Goal: Task Accomplishment & Management: Use online tool/utility

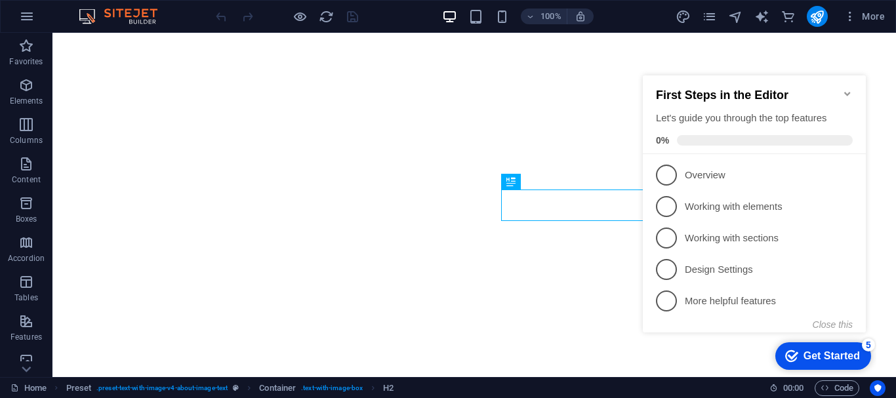
click at [850, 80] on div "First Steps in the Editor Let's guide you through the top features 0%" at bounding box center [754, 114] width 223 height 79
click at [846, 89] on icon "Minimize checklist" at bounding box center [847, 94] width 10 height 10
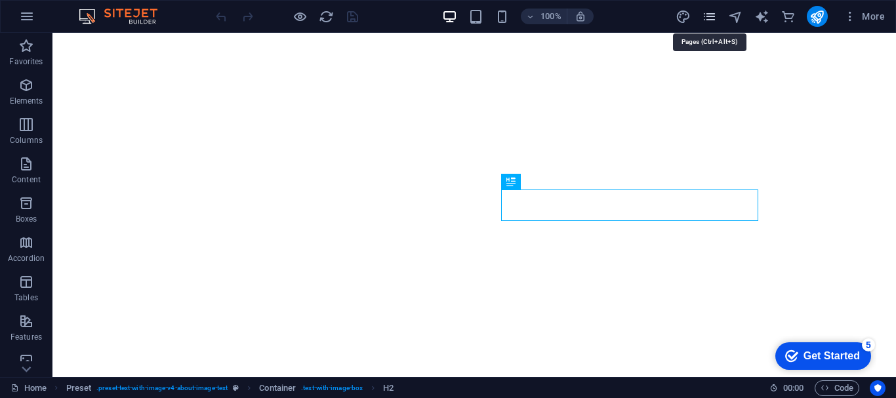
click at [715, 13] on icon "pages" at bounding box center [709, 16] width 15 height 15
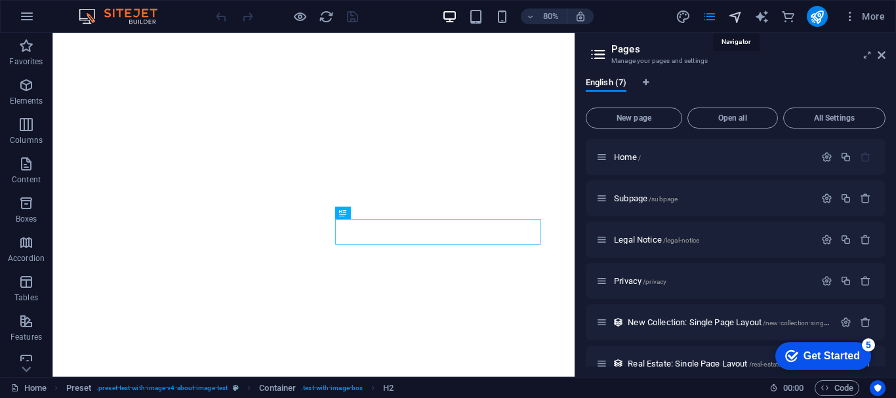
click at [734, 16] on icon "navigator" at bounding box center [735, 16] width 15 height 15
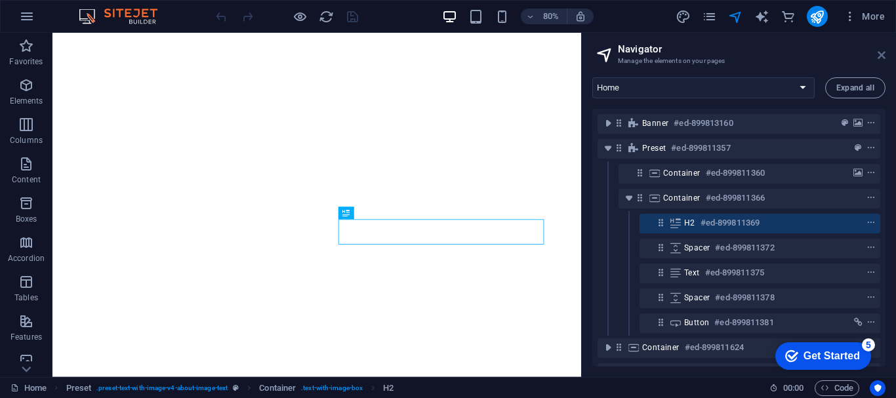
click at [879, 58] on icon at bounding box center [881, 55] width 8 height 10
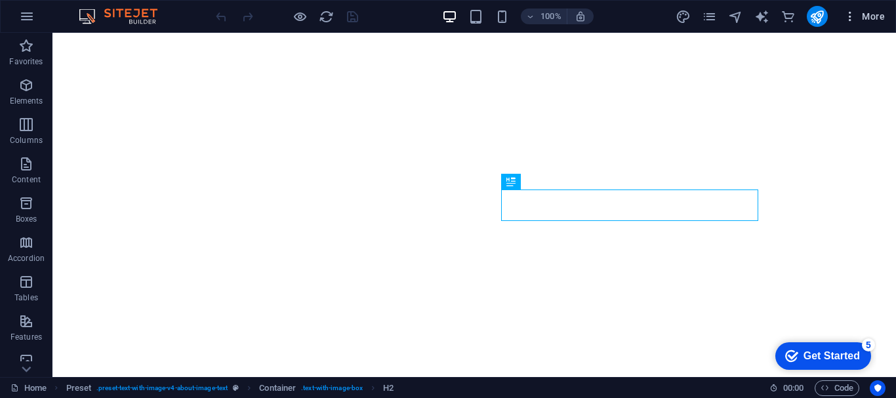
click at [850, 22] on icon "button" at bounding box center [849, 16] width 13 height 13
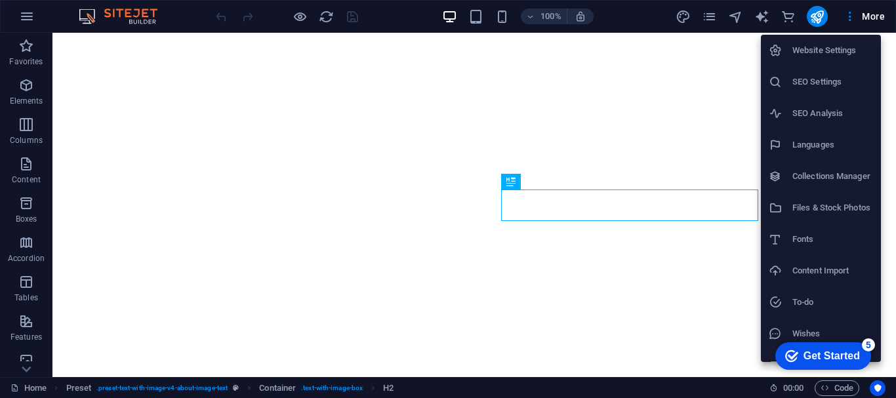
click at [887, 81] on div at bounding box center [448, 199] width 896 height 398
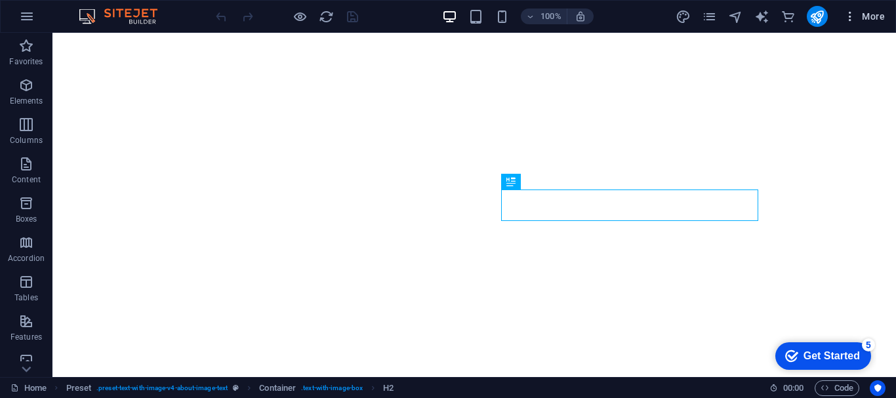
click at [871, 21] on span "More" at bounding box center [863, 16] width 41 height 13
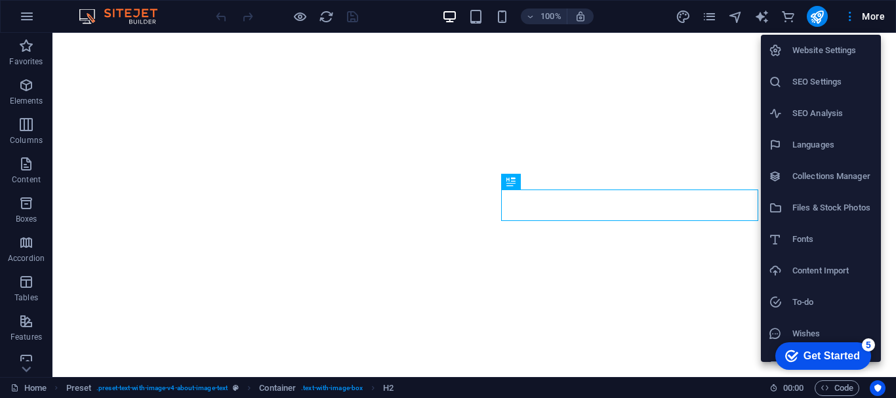
click at [890, 90] on div at bounding box center [448, 199] width 896 height 398
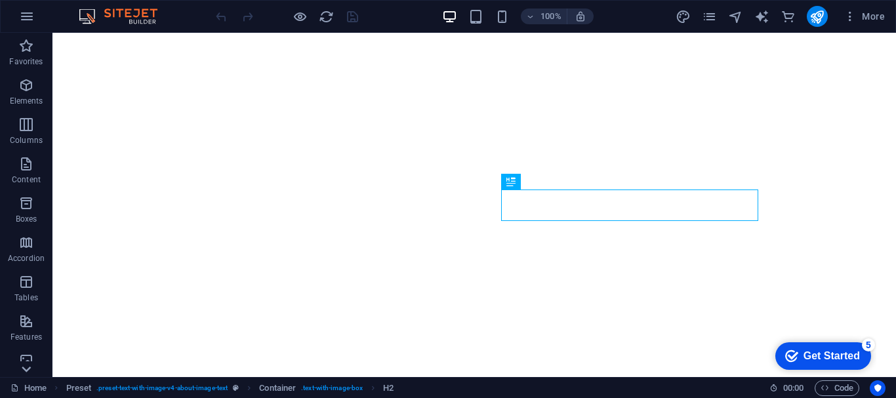
click at [27, 43] on icon at bounding box center [26, 40] width 9 height 6
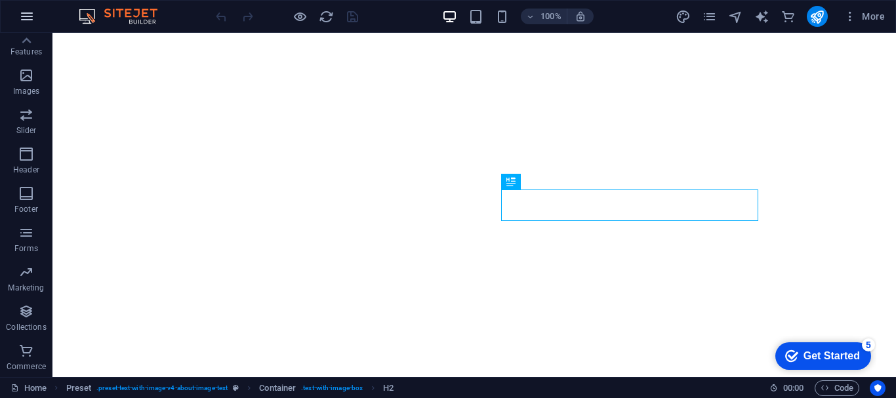
click at [28, 24] on button "button" at bounding box center [26, 16] width 31 height 31
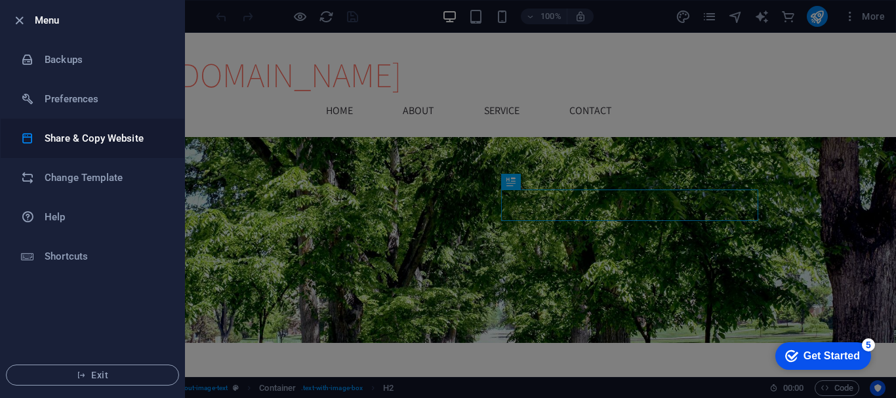
scroll to position [227, 0]
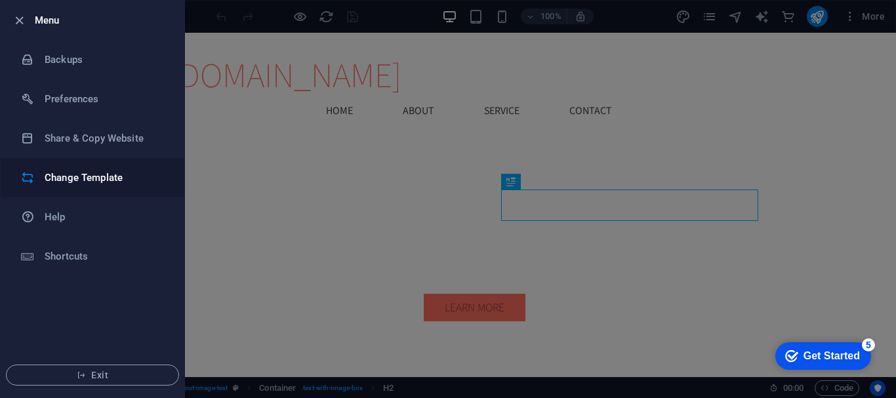
click at [88, 173] on h6 "Change Template" at bounding box center [105, 178] width 121 height 16
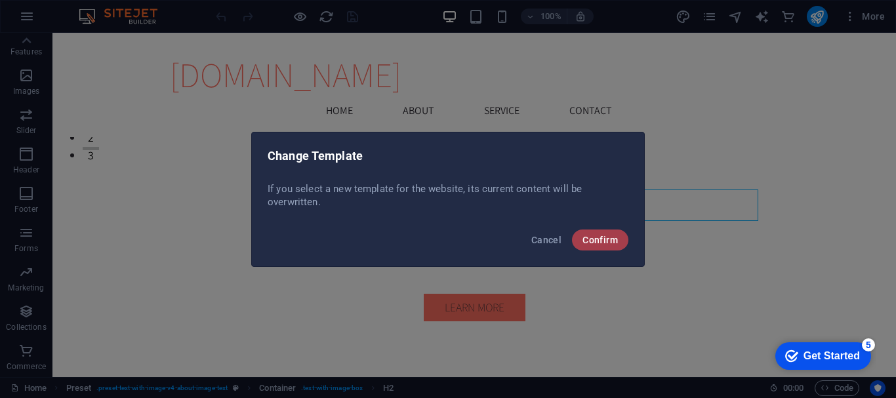
click at [588, 238] on span "Confirm" at bounding box center [599, 240] width 35 height 10
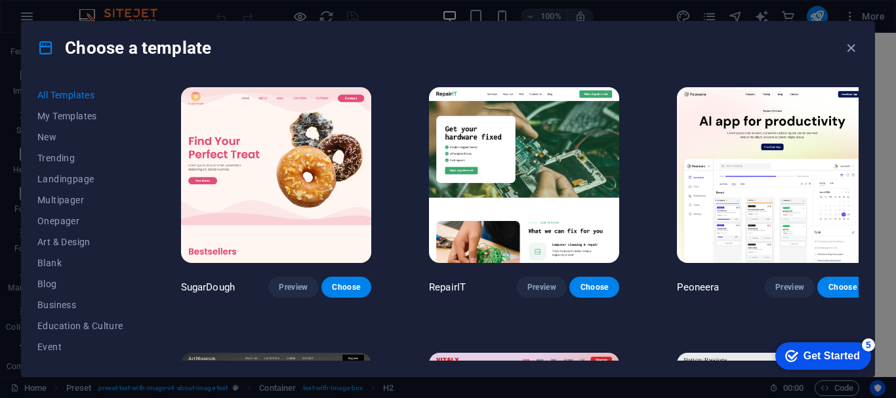
drag, startPoint x: 895, startPoint y: 92, endPoint x: 895, endPoint y: 154, distance: 62.3
click at [895, 154] on div "Choose a template All Templates My Templates New Trending Landingpage Multipage…" at bounding box center [448, 199] width 896 height 398
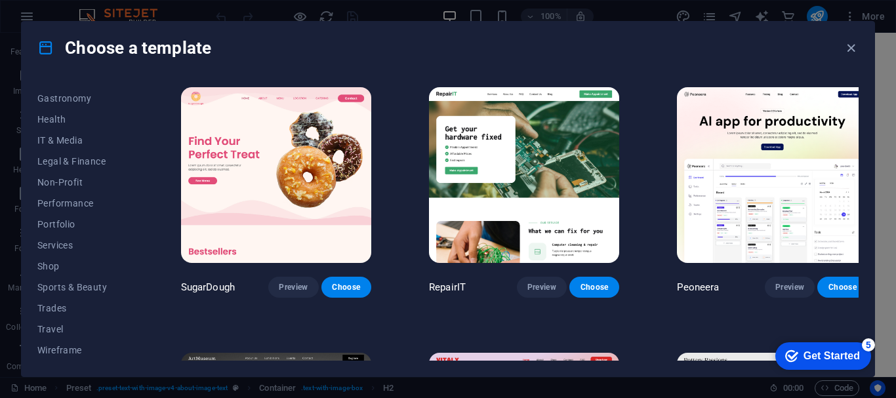
click at [888, 91] on div "Choose a template All Templates My Templates New Trending Landingpage Multipage…" at bounding box center [448, 199] width 896 height 398
drag, startPoint x: 888, startPoint y: 91, endPoint x: 895, endPoint y: 68, distance: 23.9
click at [895, 68] on div "Choose a template All Templates My Templates New Trending Landingpage Multipage…" at bounding box center [448, 199] width 896 height 398
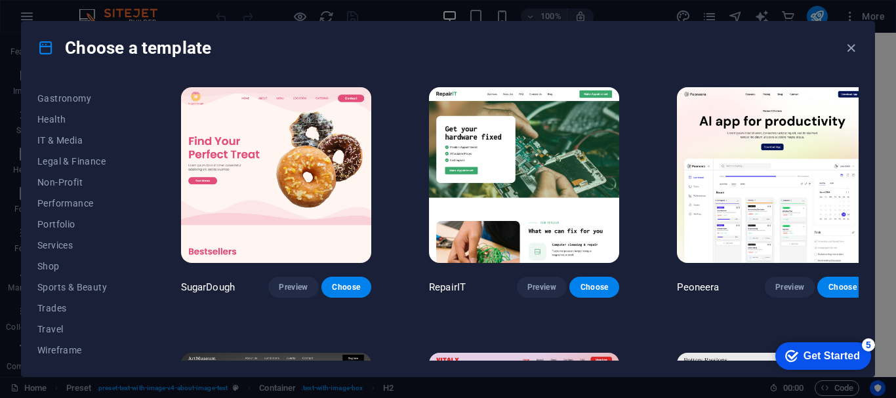
click at [895, 68] on div "Choose a template All Templates My Templates New Trending Landingpage Multipage…" at bounding box center [448, 199] width 896 height 398
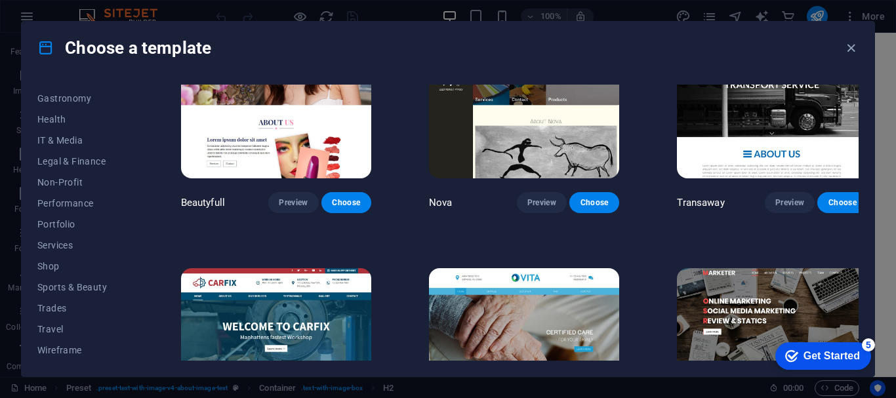
scroll to position [15053, 0]
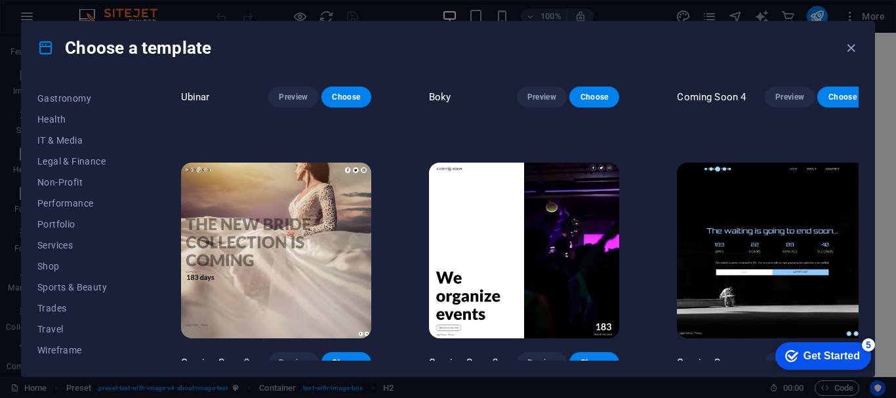
drag, startPoint x: 856, startPoint y: 290, endPoint x: 89, endPoint y: 29, distance: 810.4
click at [853, 50] on icon "button" at bounding box center [850, 48] width 15 height 15
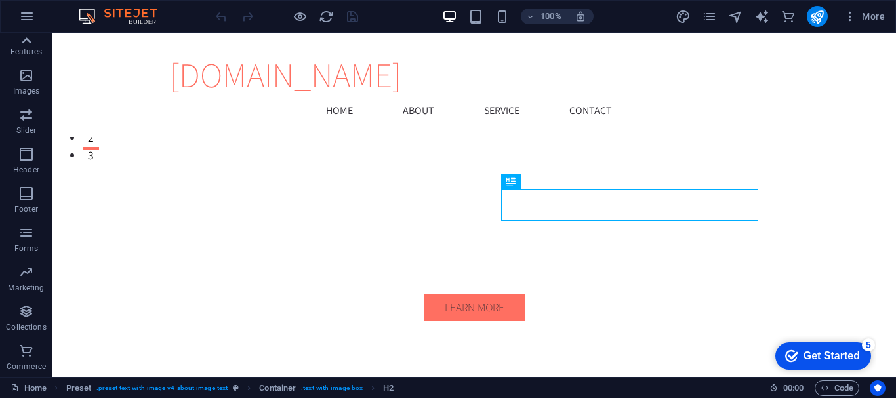
click at [31, 41] on icon at bounding box center [26, 40] width 18 height 18
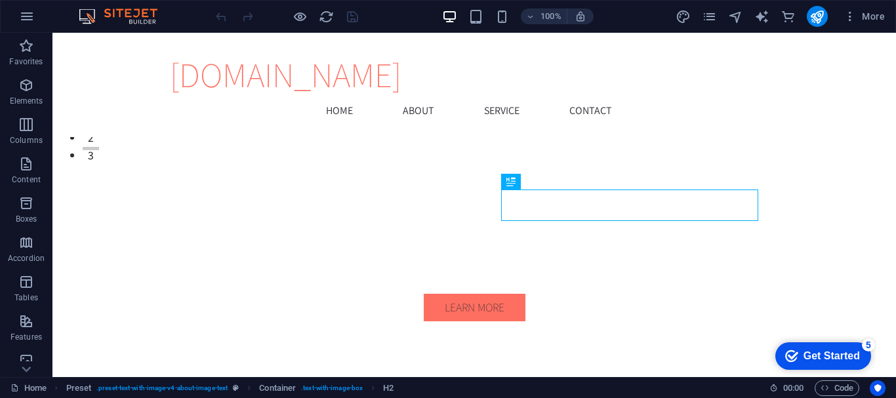
click at [103, 14] on img at bounding box center [124, 17] width 98 height 16
click at [89, 14] on img at bounding box center [124, 17] width 98 height 16
click at [851, 18] on icon "button" at bounding box center [849, 16] width 13 height 13
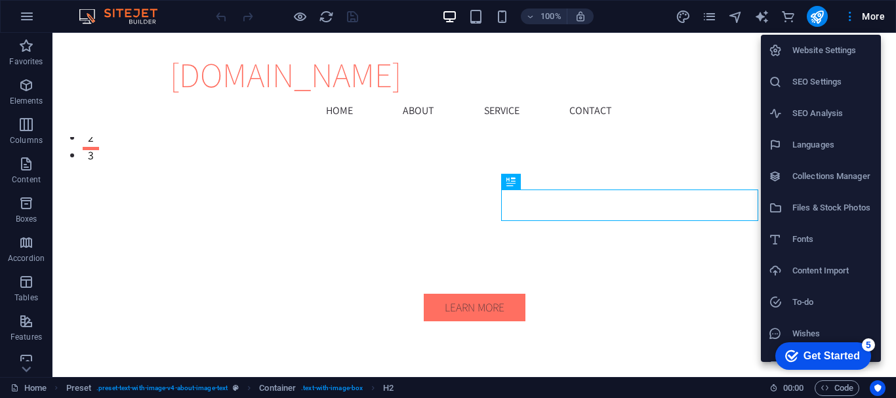
click at [452, 96] on div at bounding box center [448, 199] width 896 height 398
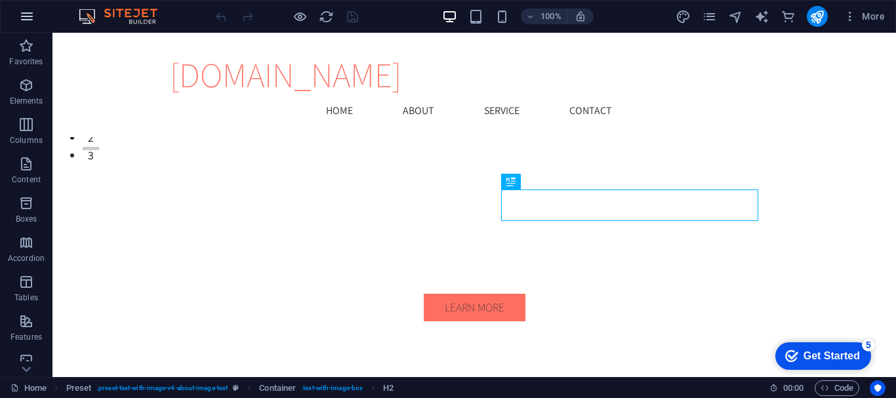
click at [26, 15] on icon "button" at bounding box center [27, 17] width 16 height 16
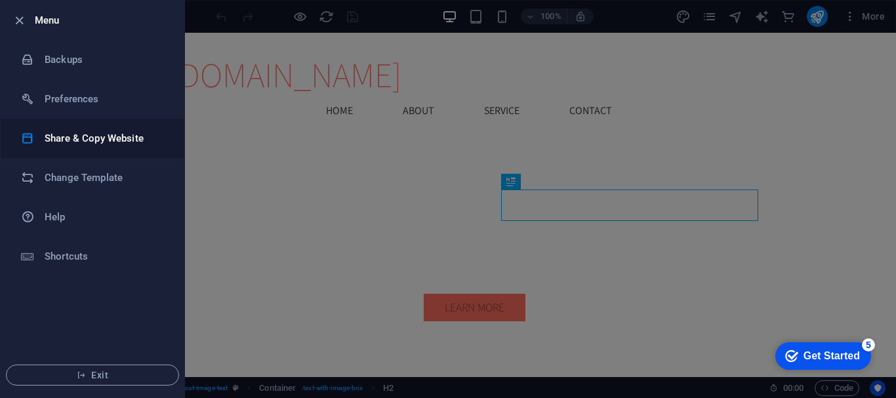
click at [55, 133] on h6 "Share & Copy Website" at bounding box center [105, 138] width 121 height 16
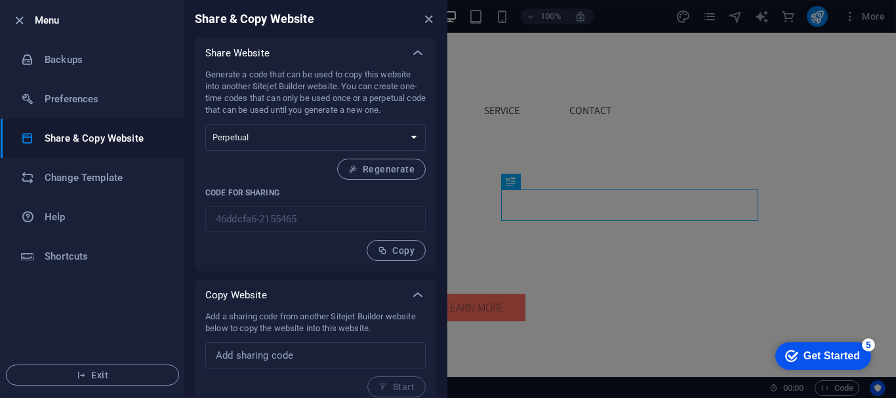
click at [370, 157] on div "Generate a code that can be used to copy this website into another Sitejet Buil…" at bounding box center [315, 165] width 220 height 192
click at [391, 354] on input "text" at bounding box center [315, 355] width 220 height 26
paste input "[DOMAIN_NAME]/loans-bazaar-comprehensive-loan-management-platform-for-clients-a…"
type input "[DOMAIN_NAME]/loans-bazaar-comprehensive-loan-management-platform-for-clients-a…"
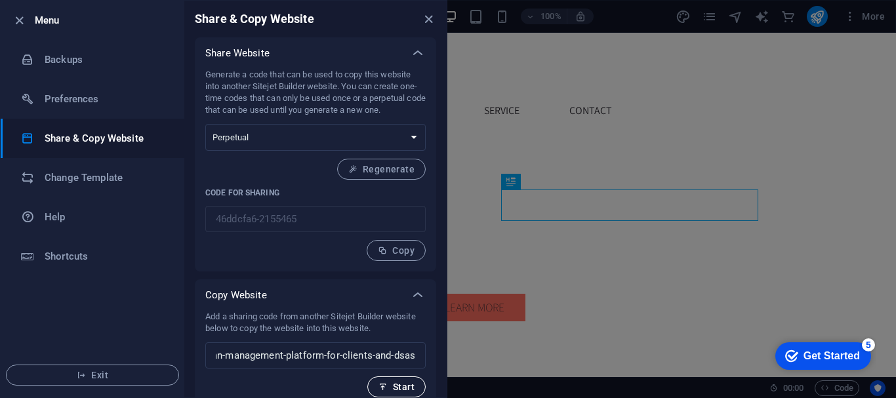
scroll to position [0, 0]
click at [406, 389] on span "Start" at bounding box center [396, 387] width 36 height 10
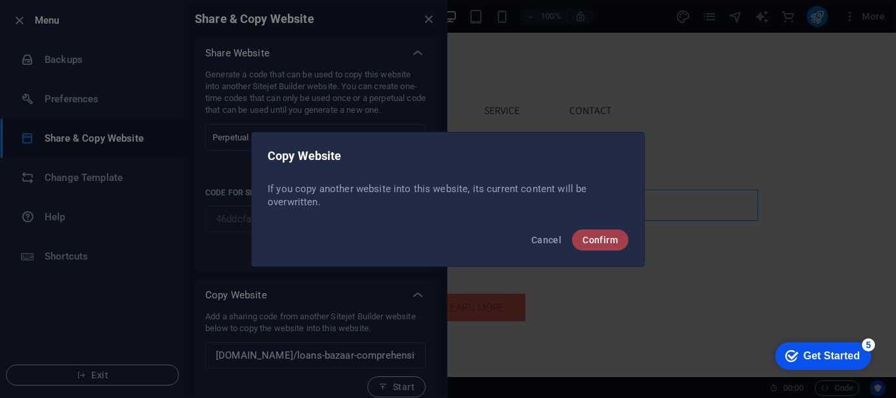
click at [600, 232] on button "Confirm" at bounding box center [600, 239] width 56 height 21
click at [600, 231] on button "Confirm" at bounding box center [600, 239] width 56 height 21
click at [601, 242] on span "Confirm" at bounding box center [599, 240] width 35 height 10
click at [597, 241] on span "Confirm" at bounding box center [599, 240] width 35 height 10
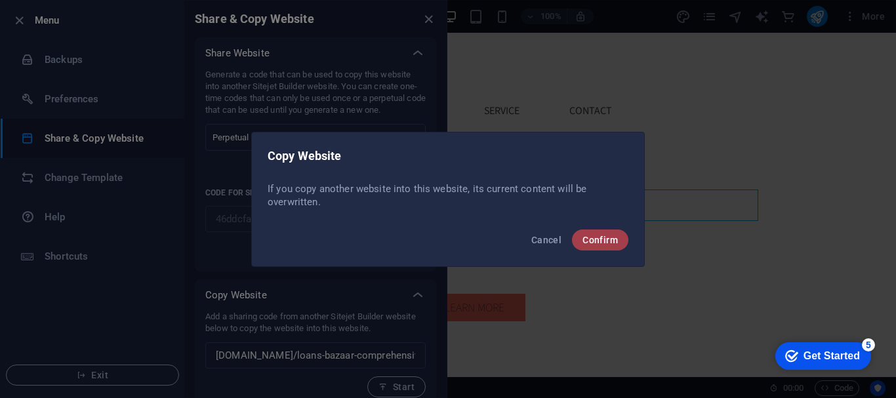
click at [610, 242] on span "Confirm" at bounding box center [599, 240] width 35 height 10
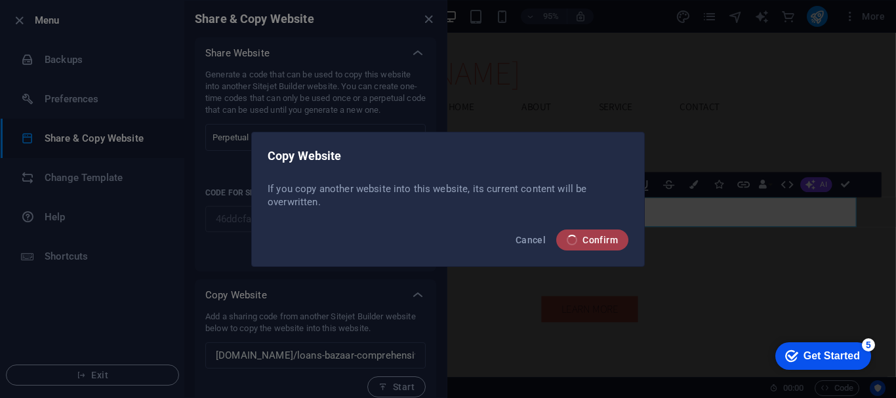
click at [601, 242] on span "Confirm" at bounding box center [591, 240] width 51 height 10
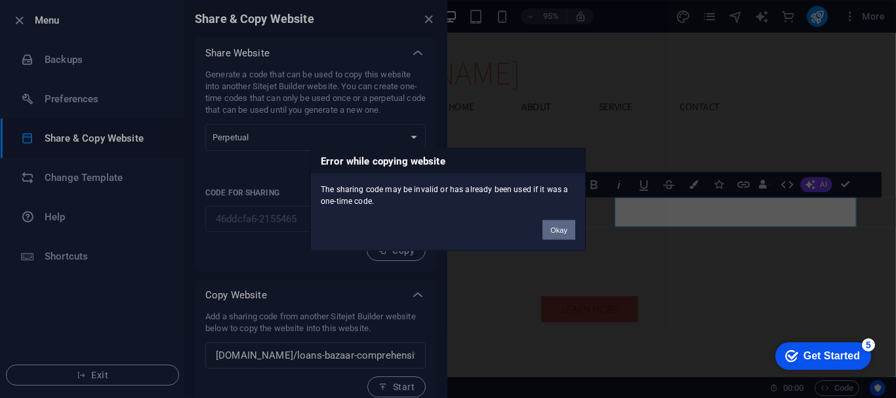
click at [556, 231] on button "Okay" at bounding box center [558, 230] width 33 height 20
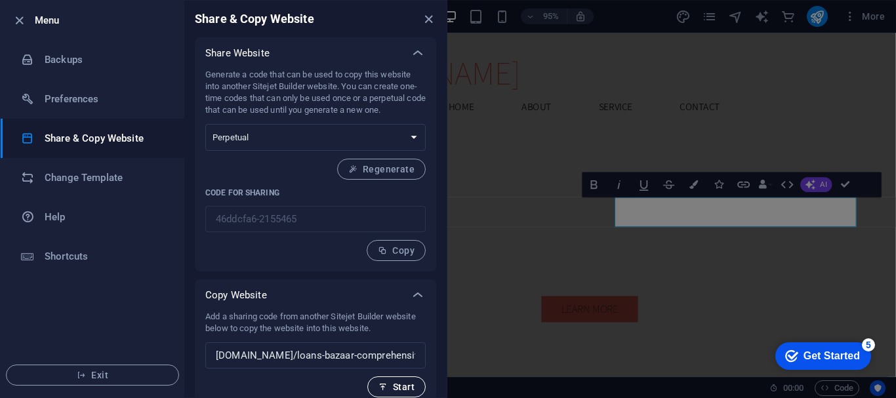
click at [401, 387] on span "Start" at bounding box center [396, 387] width 36 height 10
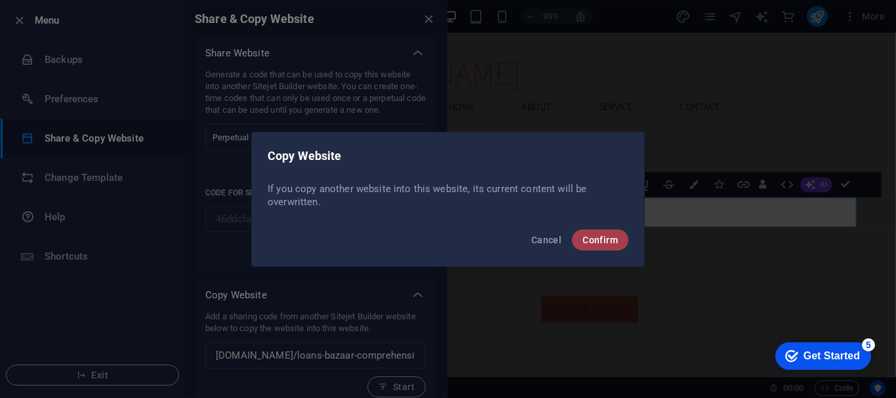
click at [608, 235] on span "Confirm" at bounding box center [599, 240] width 35 height 10
click at [595, 238] on span "Confirm" at bounding box center [599, 240] width 35 height 10
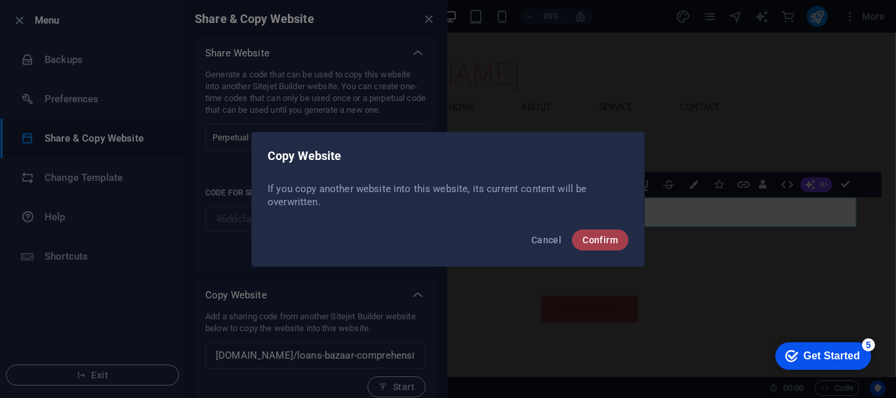
click at [595, 238] on span "Confirm" at bounding box center [599, 240] width 35 height 10
click at [593, 240] on span "Confirm" at bounding box center [599, 240] width 35 height 10
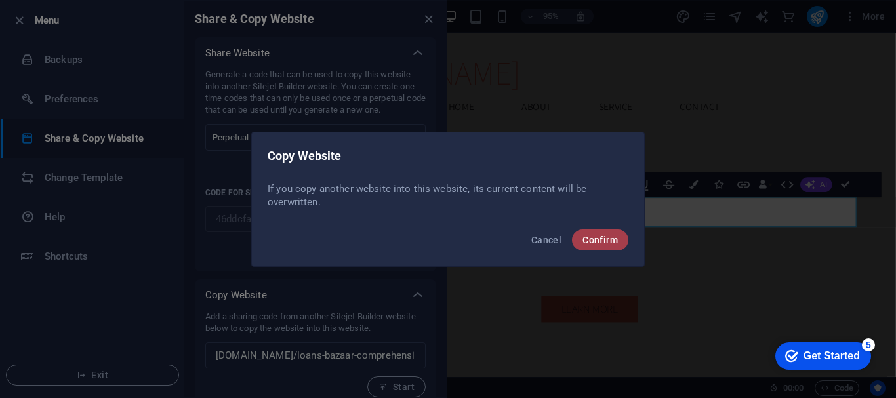
click at [593, 240] on span "Confirm" at bounding box center [599, 240] width 35 height 10
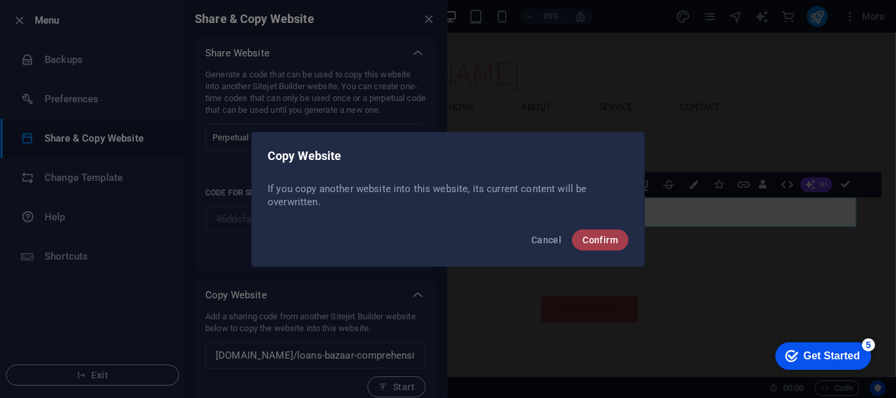
click at [593, 240] on span "Confirm" at bounding box center [599, 240] width 35 height 10
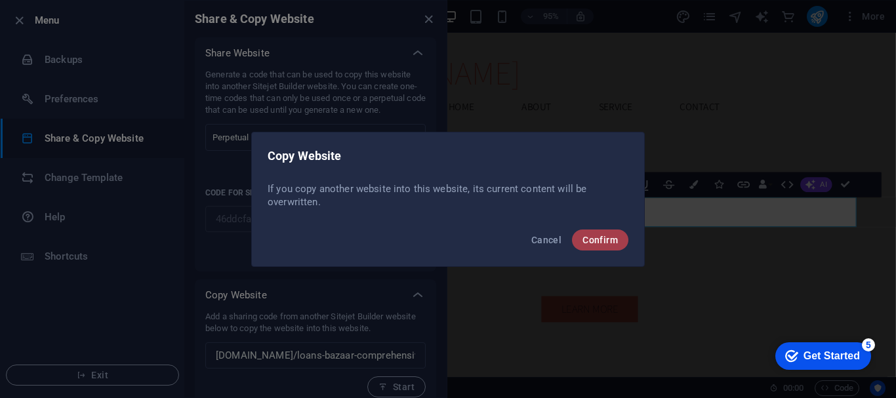
click at [593, 240] on span "Confirm" at bounding box center [599, 240] width 35 height 10
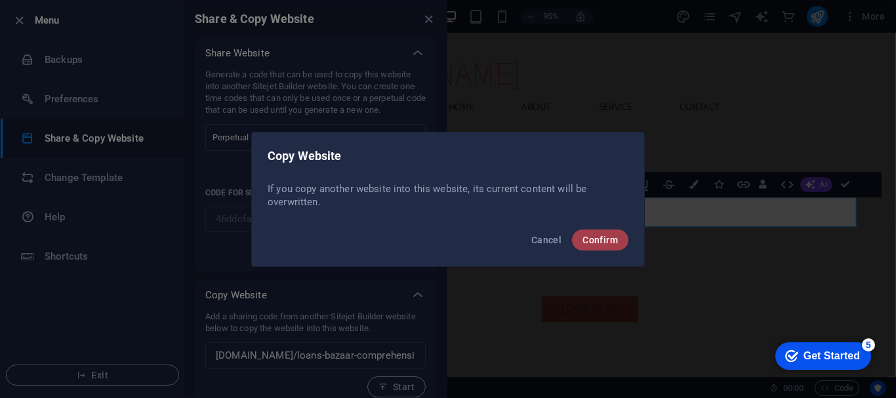
click at [607, 243] on span "Confirm" at bounding box center [599, 240] width 35 height 10
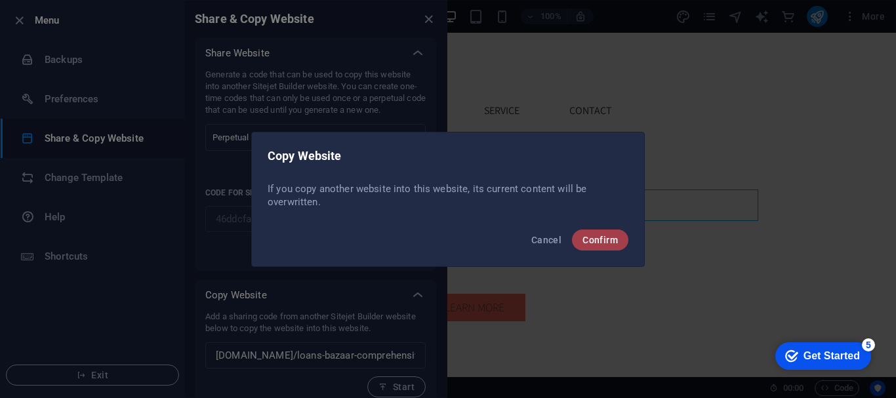
click at [607, 243] on span "Confirm" at bounding box center [599, 240] width 35 height 10
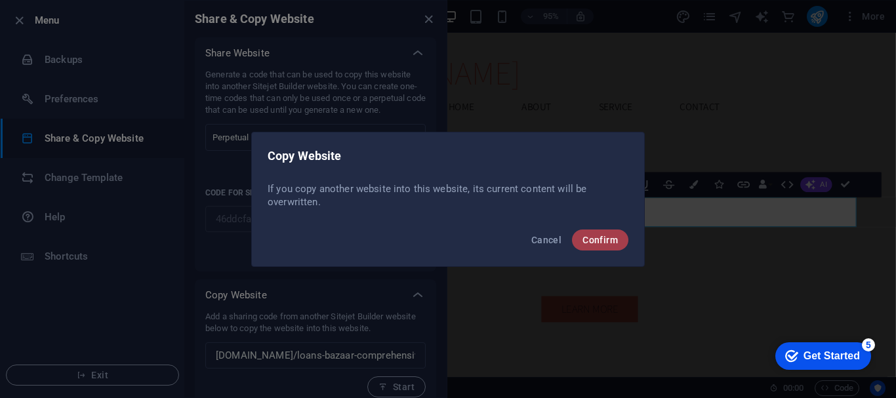
click at [583, 242] on span "Confirm" at bounding box center [599, 240] width 35 height 10
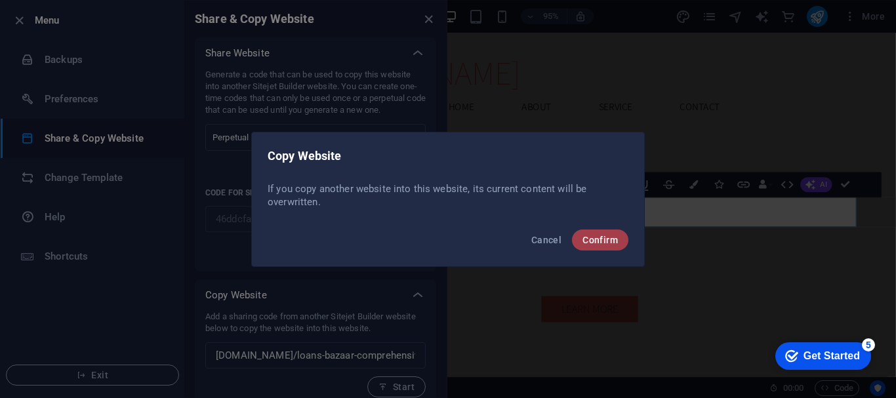
click at [583, 242] on span "Confirm" at bounding box center [599, 240] width 35 height 10
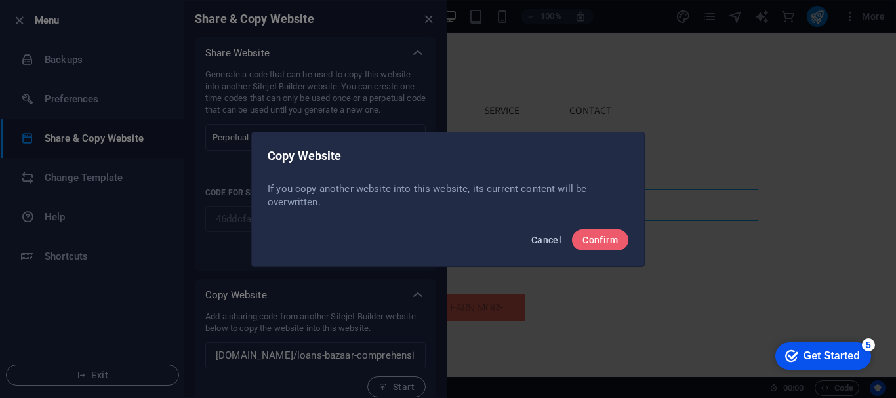
click at [553, 242] on span "Cancel" at bounding box center [546, 240] width 30 height 10
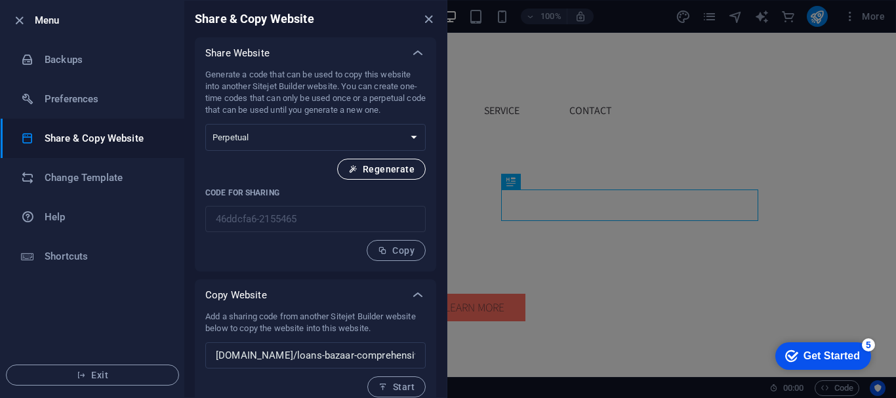
click at [377, 166] on span "Regenerate" at bounding box center [381, 169] width 66 height 10
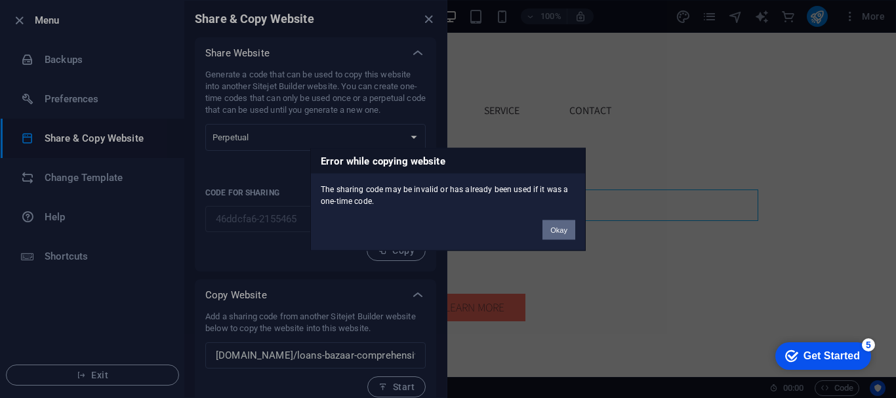
click at [555, 226] on button "Okay" at bounding box center [558, 230] width 33 height 20
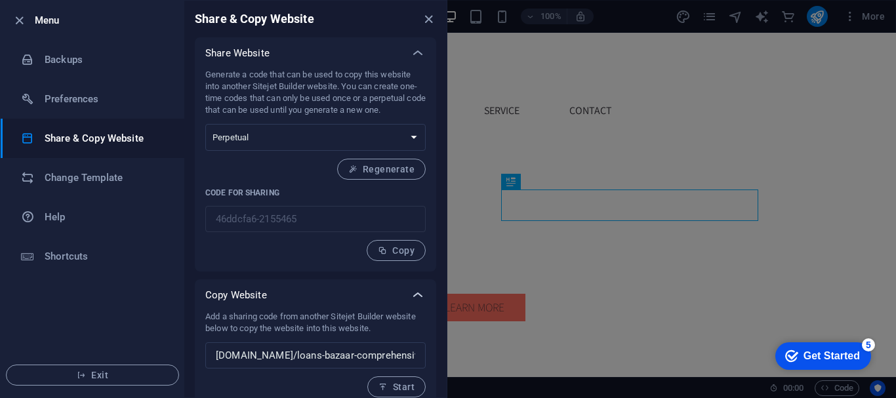
drag, startPoint x: 441, startPoint y: 165, endPoint x: 423, endPoint y: 302, distance: 138.2
click at [423, 302] on div "Share Website Generate a code that can be used to copy this website into anothe…" at bounding box center [315, 222] width 262 height 370
click at [386, 386] on icon "button" at bounding box center [382, 386] width 9 height 9
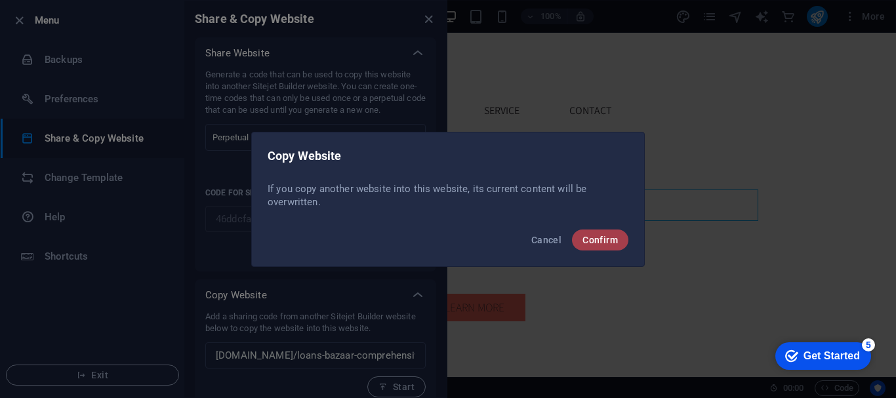
click at [603, 235] on span "Confirm" at bounding box center [599, 240] width 35 height 10
click at [603, 236] on span "Confirm" at bounding box center [599, 240] width 35 height 10
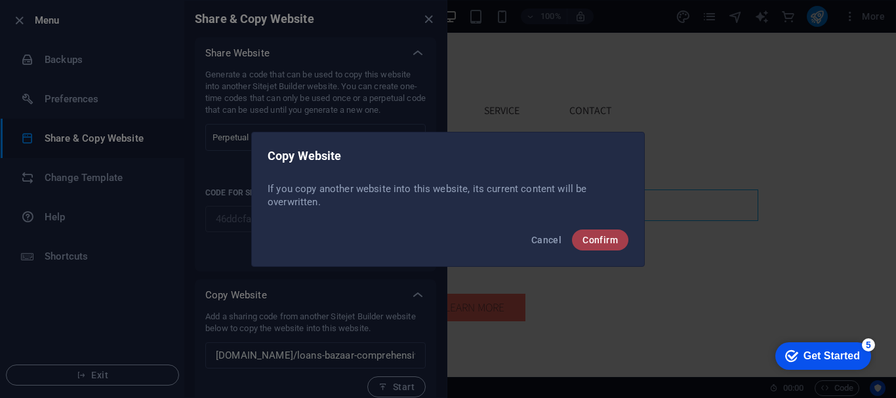
click at [603, 236] on span "Confirm" at bounding box center [599, 240] width 35 height 10
click at [587, 235] on span "Confirm" at bounding box center [599, 240] width 35 height 10
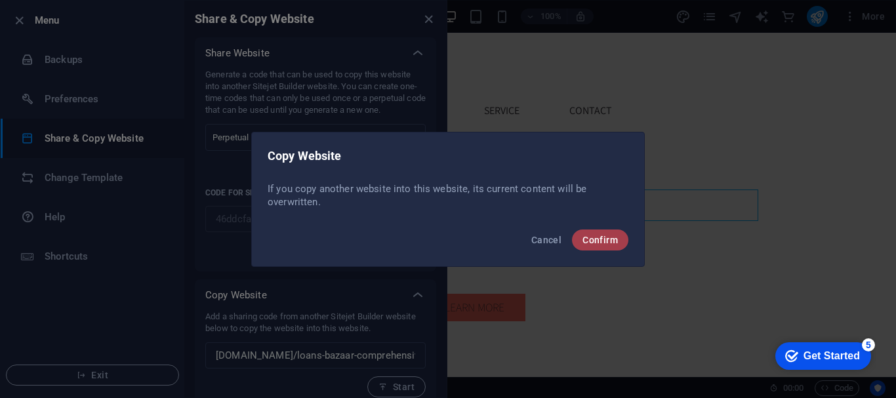
click at [587, 235] on span "Confirm" at bounding box center [599, 240] width 35 height 10
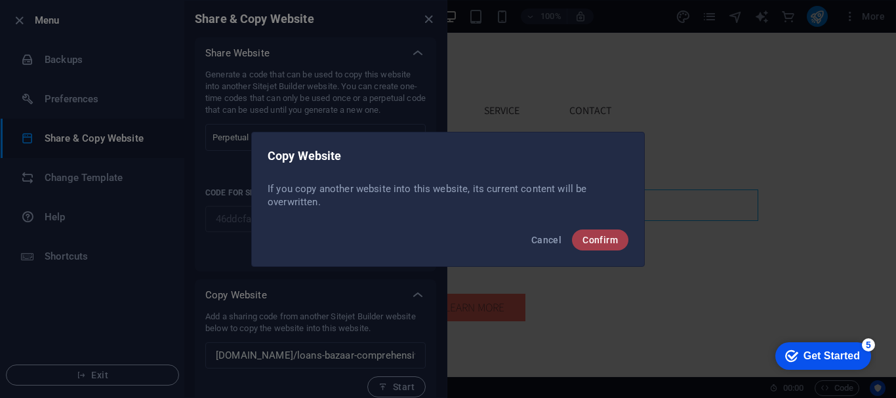
click at [587, 235] on span "Confirm" at bounding box center [599, 240] width 35 height 10
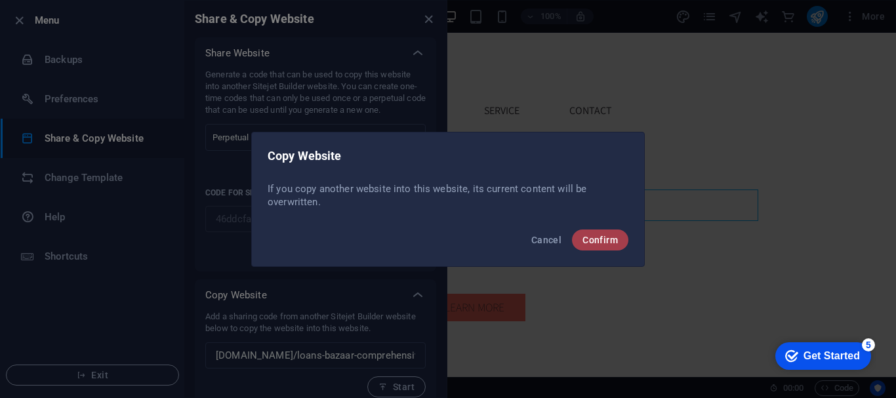
click at [587, 235] on span "Confirm" at bounding box center [599, 240] width 35 height 10
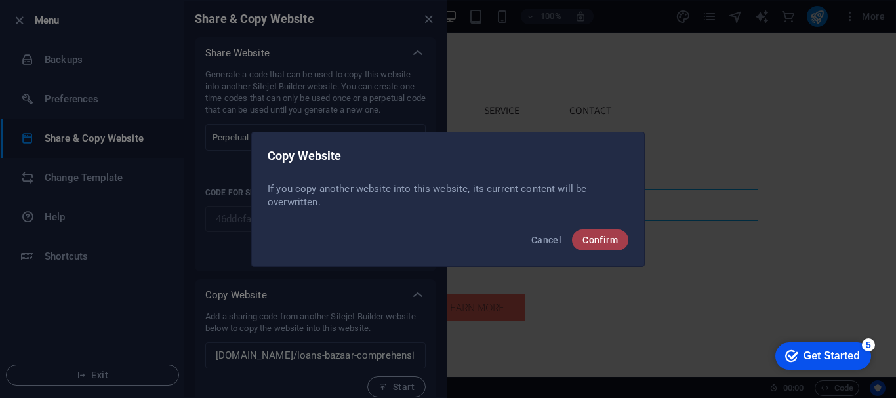
click at [587, 235] on span "Confirm" at bounding box center [599, 240] width 35 height 10
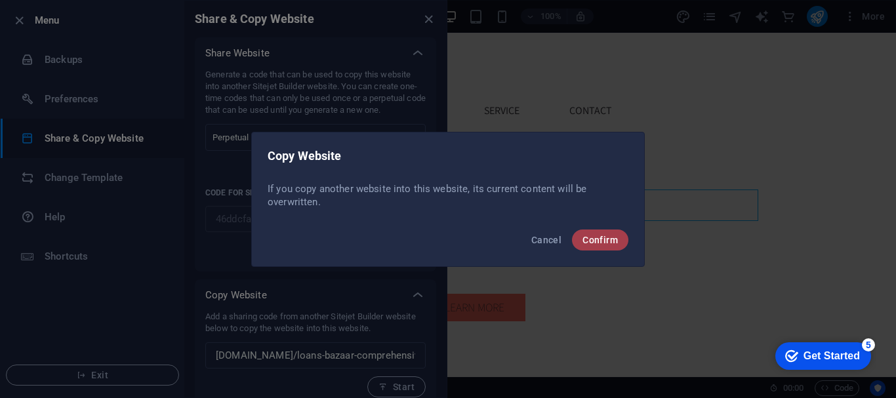
click at [587, 235] on span "Confirm" at bounding box center [599, 240] width 35 height 10
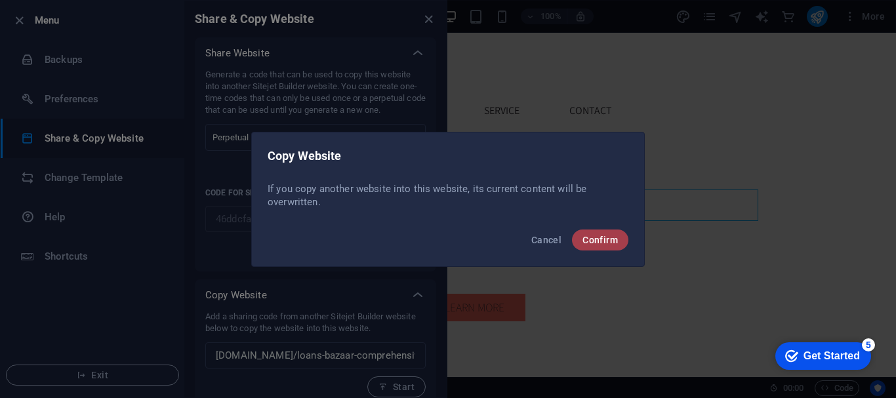
click at [587, 235] on span "Confirm" at bounding box center [599, 240] width 35 height 10
click at [609, 245] on button "Confirm" at bounding box center [600, 239] width 56 height 21
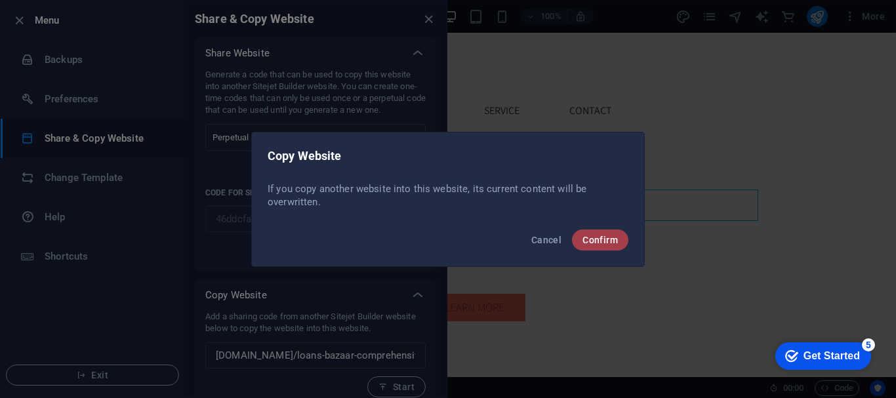
click at [609, 245] on button "Confirm" at bounding box center [600, 239] width 56 height 21
click at [572, 229] on button "Confirm" at bounding box center [600, 239] width 56 height 21
click at [609, 246] on button "Confirm" at bounding box center [600, 239] width 56 height 21
click at [537, 241] on span "Cancel" at bounding box center [546, 240] width 30 height 10
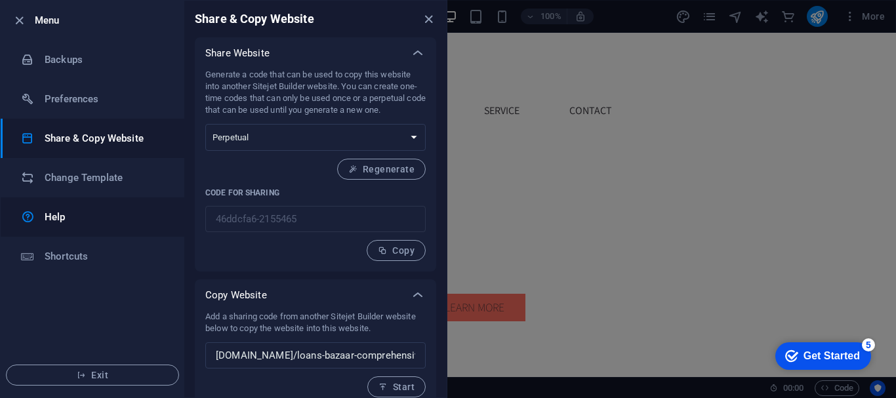
click at [91, 218] on h6 "Help" at bounding box center [105, 217] width 121 height 16
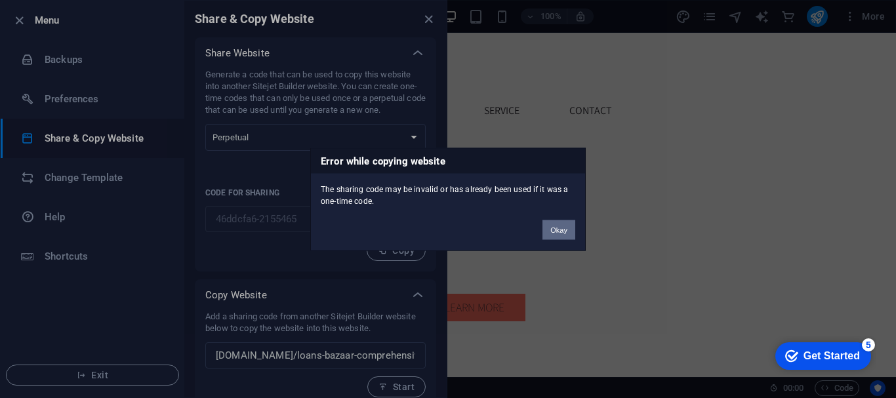
click at [553, 224] on button "Okay" at bounding box center [558, 230] width 33 height 20
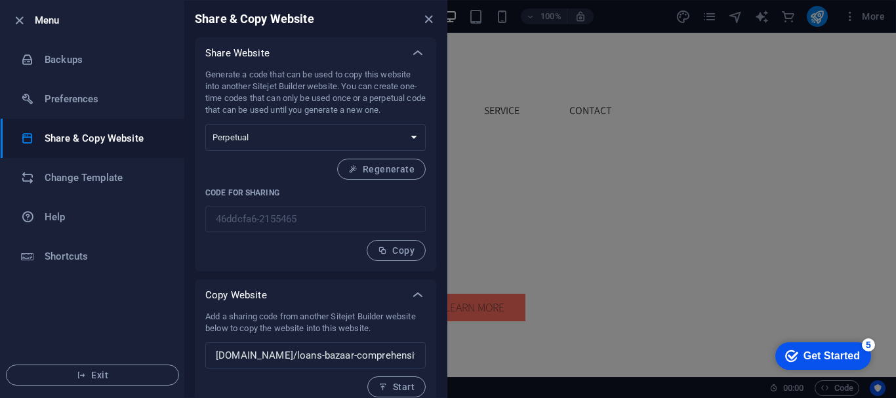
click at [555, 303] on div at bounding box center [448, 199] width 896 height 398
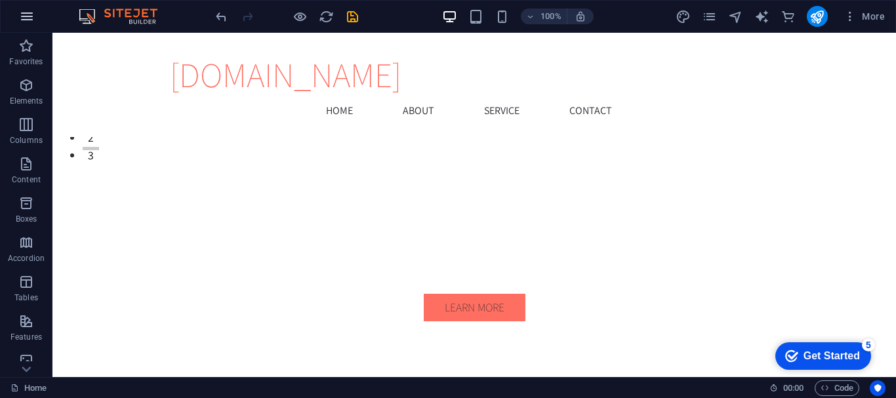
click at [28, 22] on icon "button" at bounding box center [27, 17] width 16 height 16
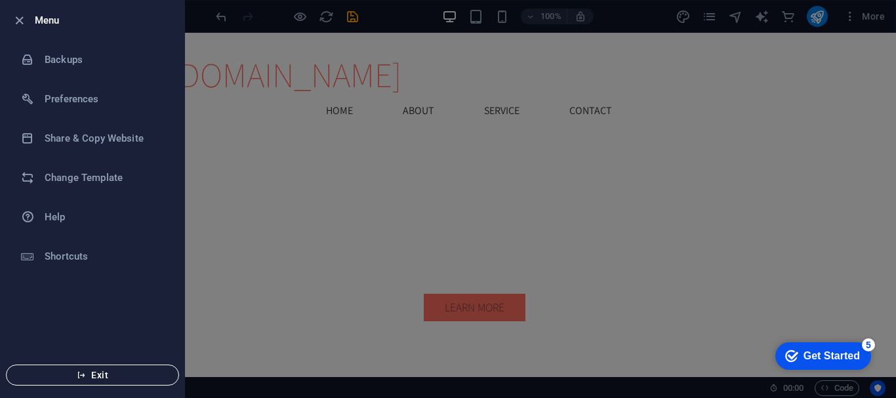
click at [100, 376] on span "Exit" at bounding box center [92, 375] width 151 height 10
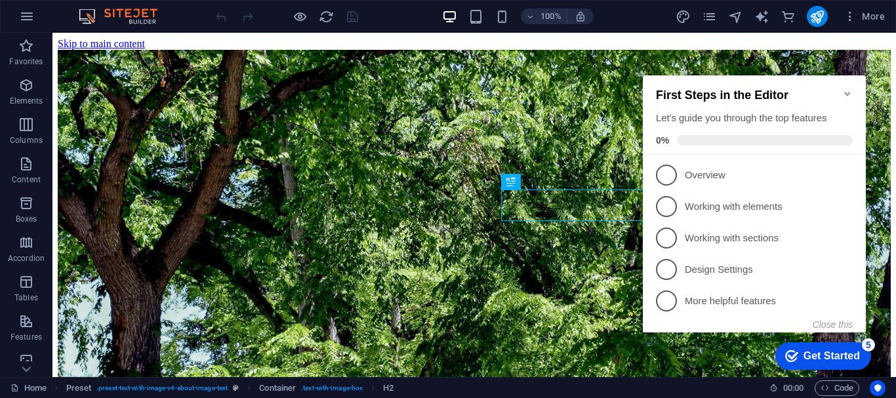
scroll to position [227, 0]
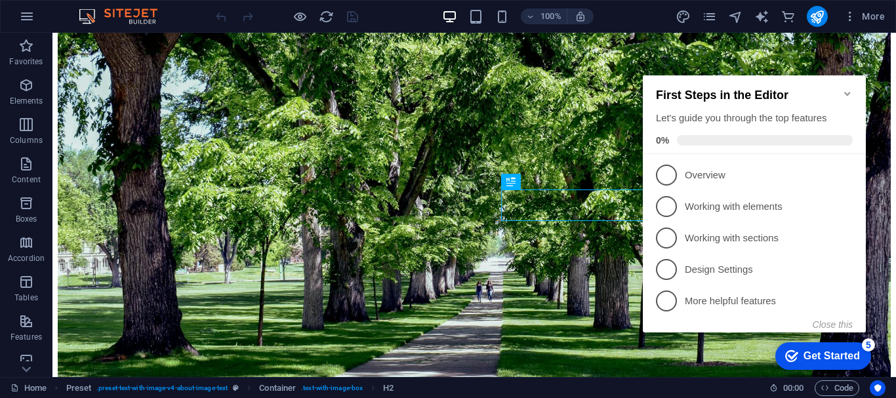
click at [844, 89] on icon "Minimize checklist" at bounding box center [847, 94] width 10 height 10
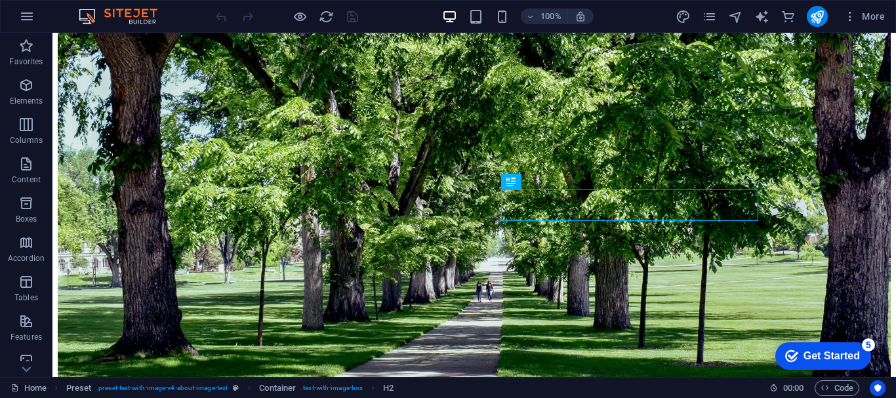
scroll to position [0, 0]
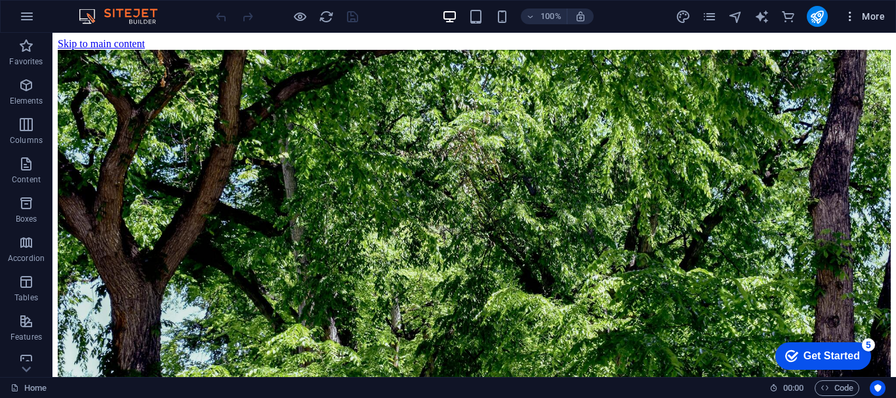
click at [877, 12] on span "More" at bounding box center [863, 16] width 41 height 13
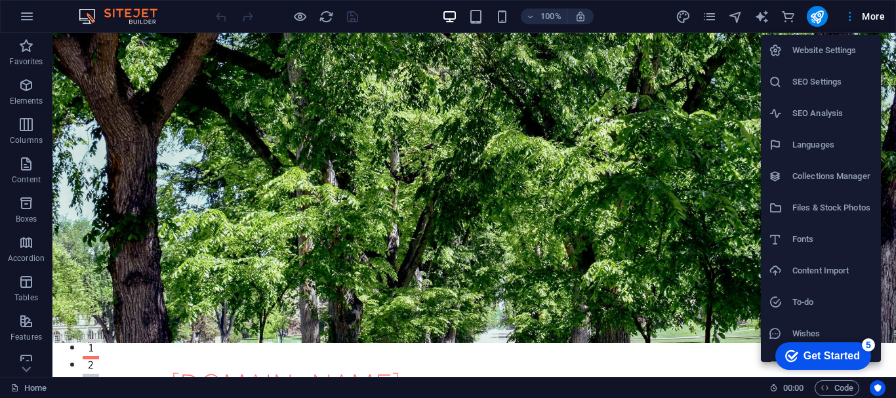
click at [830, 271] on h6 "Content Import" at bounding box center [832, 271] width 81 height 16
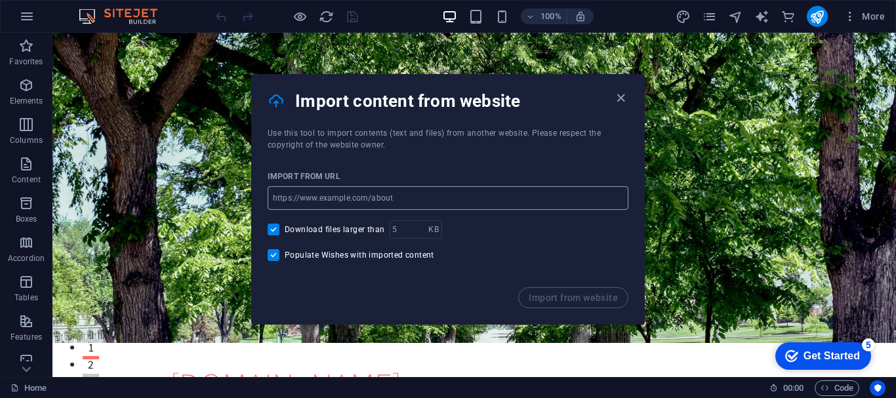
click at [420, 193] on input "url" at bounding box center [447, 198] width 361 height 24
paste input "[DOMAIN_NAME]/loans-bazaar-comprehensive-loan-management-platform-for-clients-a…"
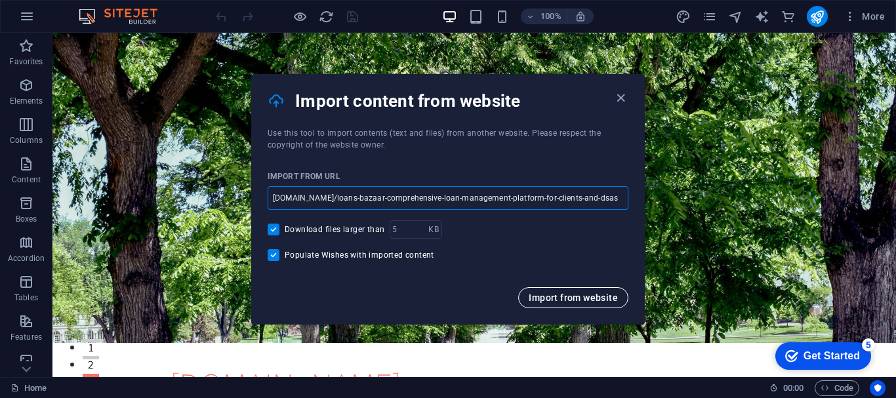
type input "[DOMAIN_NAME]/loans-bazaar-comprehensive-loan-management-platform-for-clients-a…"
click at [561, 303] on button "Import from website" at bounding box center [573, 297] width 110 height 21
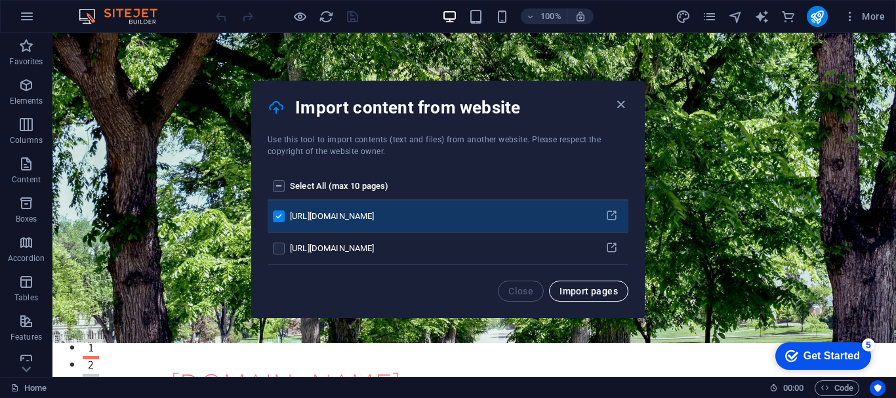
click at [568, 294] on span "Import pages" at bounding box center [588, 291] width 58 height 10
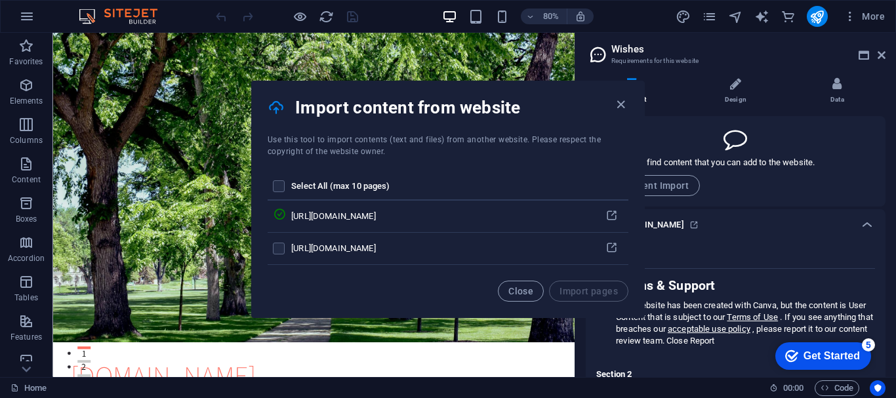
scroll to position [142, 0]
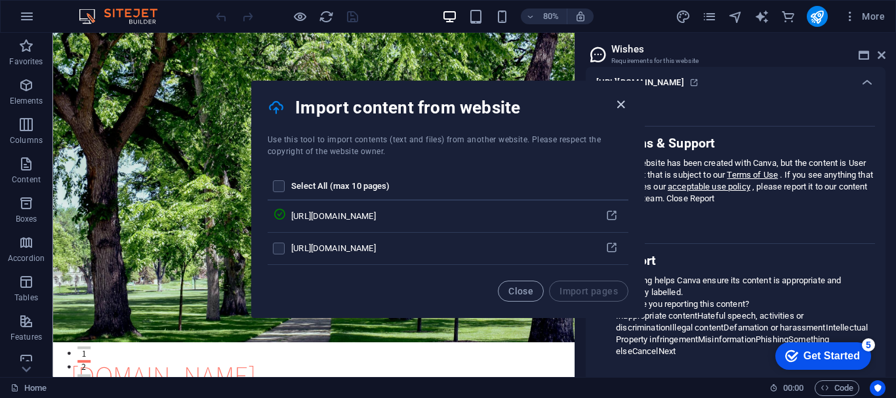
click at [620, 110] on icon "button" at bounding box center [620, 104] width 15 height 15
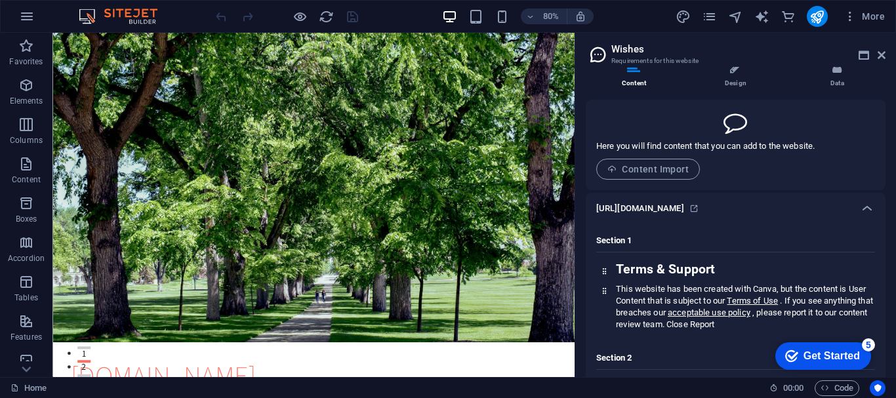
scroll to position [0, 0]
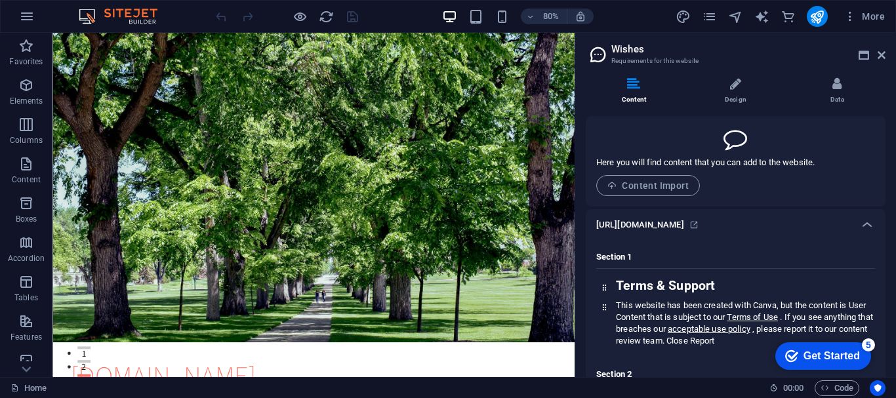
click at [684, 226] on h6 "https://loansbazaar.my.canva.site/loans-bazaar-comprehensive-loan-management-pl…" at bounding box center [640, 225] width 88 height 16
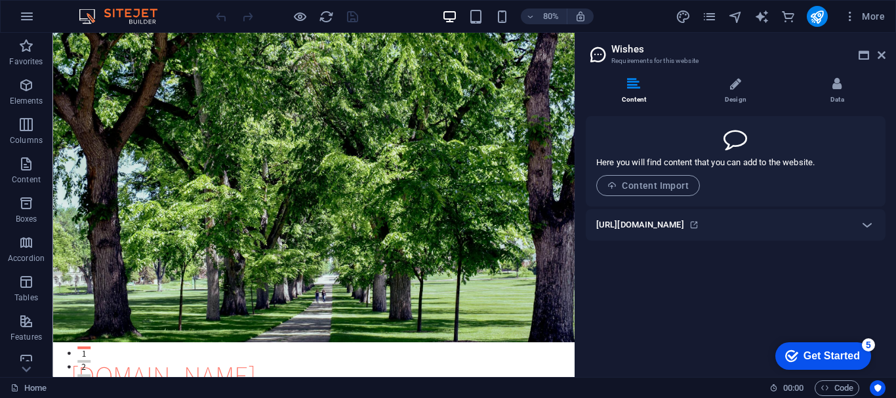
drag, startPoint x: 895, startPoint y: 141, endPoint x: 892, endPoint y: 175, distance: 34.2
click at [892, 175] on div "Content Design Data Here you will find content that you can add to the website.…" at bounding box center [735, 222] width 321 height 310
drag, startPoint x: 892, startPoint y: 175, endPoint x: 895, endPoint y: 167, distance: 8.3
click at [895, 167] on div "Content Design Data Here you will find content that you can add to the website.…" at bounding box center [735, 222] width 321 height 310
drag, startPoint x: 895, startPoint y: 167, endPoint x: 895, endPoint y: 259, distance: 91.8
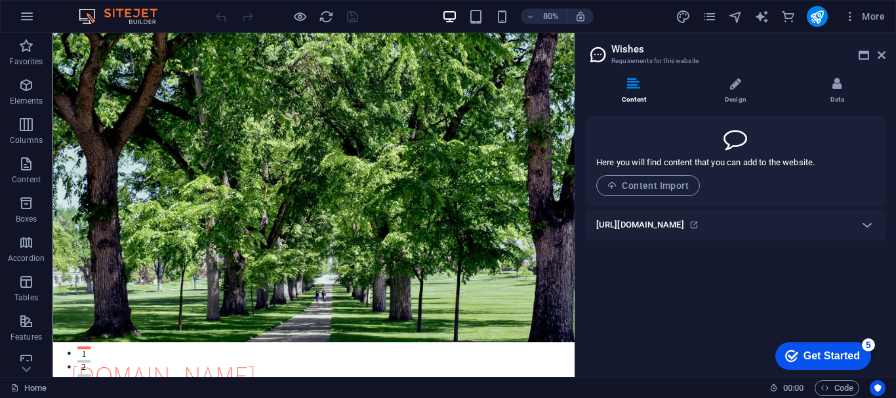
click at [895, 259] on div "Content Design Data Here you will find content that you can add to the website.…" at bounding box center [735, 222] width 321 height 310
click at [880, 58] on icon at bounding box center [881, 55] width 8 height 10
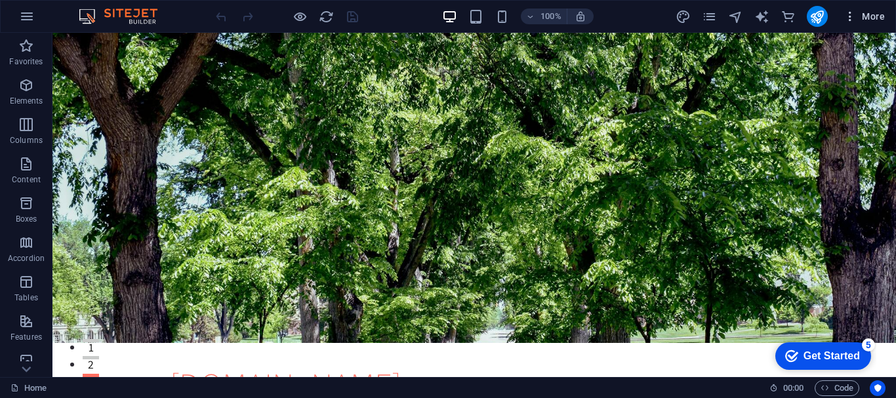
click at [880, 10] on span "More" at bounding box center [863, 16] width 41 height 13
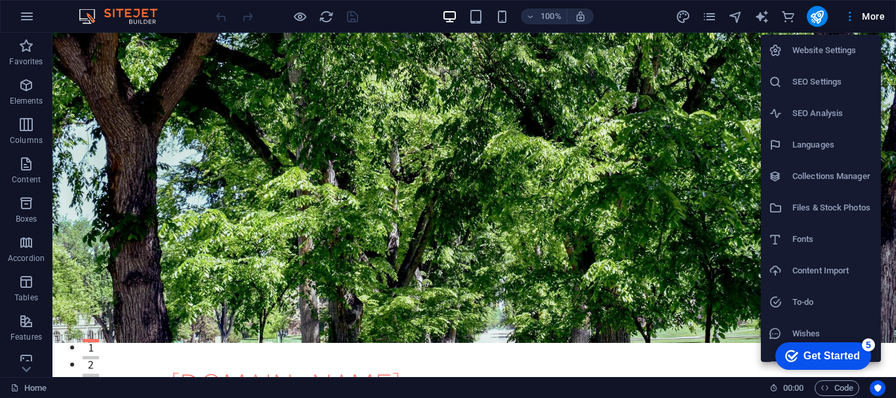
click at [814, 270] on h6 "Content Import" at bounding box center [832, 271] width 81 height 16
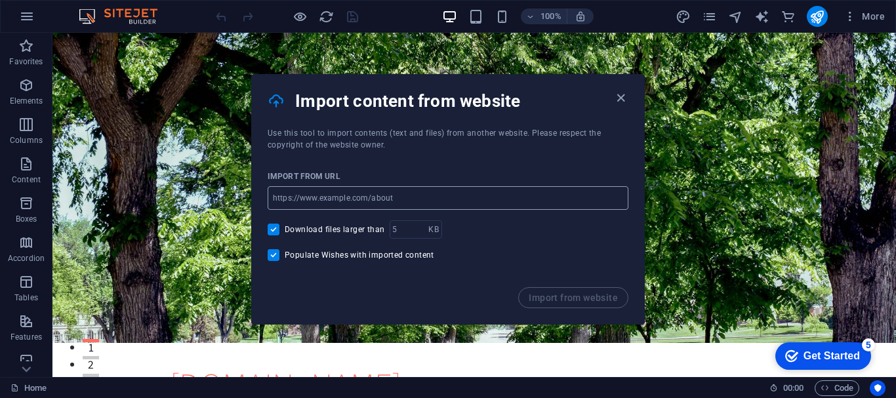
click at [479, 200] on input "url" at bounding box center [447, 198] width 361 height 24
paste input "[DOMAIN_NAME]/loans-bazaar-comprehensive-loan-management-platform-for-clients-a…"
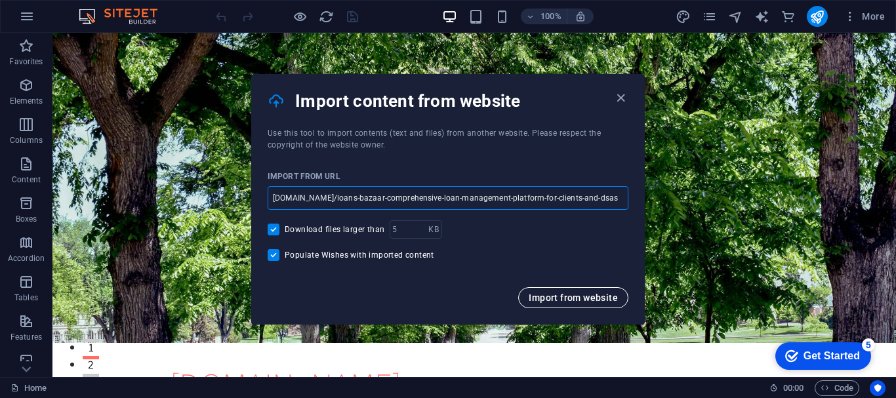
type input "[DOMAIN_NAME]/loans-bazaar-comprehensive-loan-management-platform-for-clients-a…"
click at [539, 299] on span "Import from website" at bounding box center [572, 297] width 89 height 10
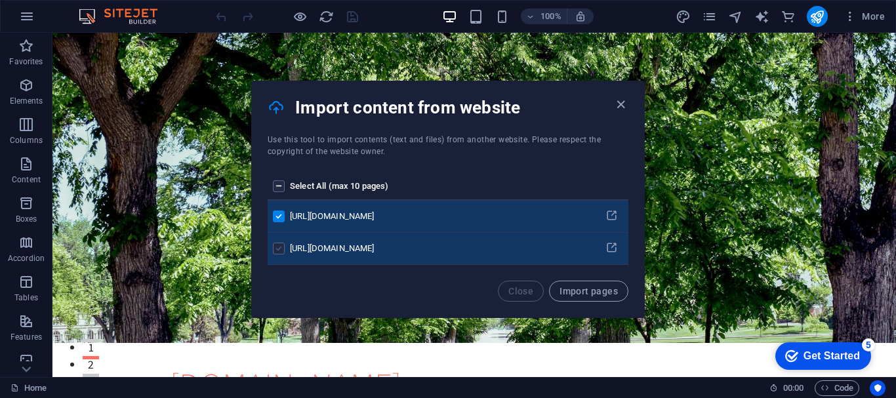
click at [281, 252] on label "pages list" at bounding box center [279, 249] width 12 height 12
click at [0, 0] on input "pages list" at bounding box center [0, 0] width 0 height 0
click at [282, 215] on label "pages list" at bounding box center [279, 216] width 12 height 12
click at [0, 0] on input "pages list" at bounding box center [0, 0] width 0 height 0
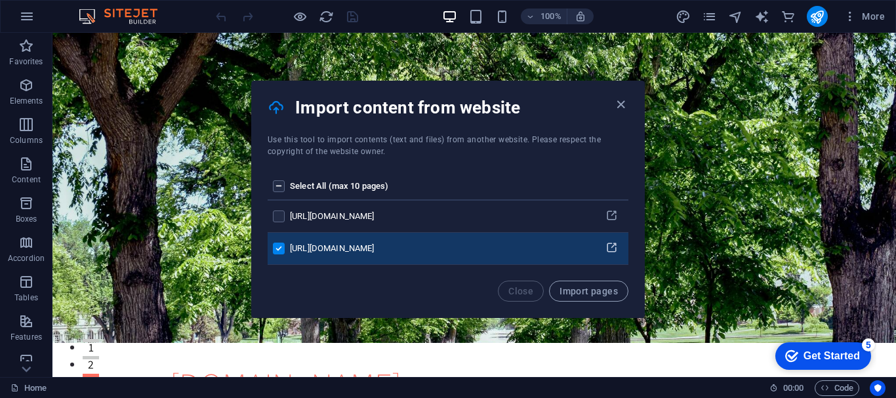
click at [605, 246] on icon "pages list" at bounding box center [611, 248] width 12 height 12
click at [575, 292] on span "Import pages" at bounding box center [588, 291] width 58 height 10
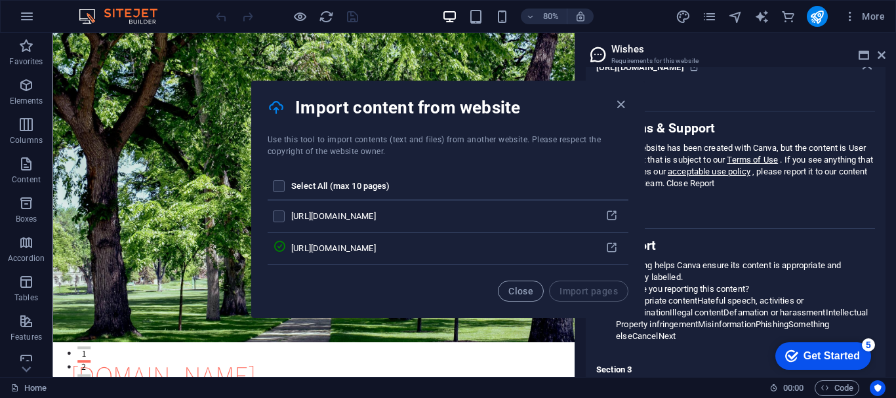
scroll to position [768, 0]
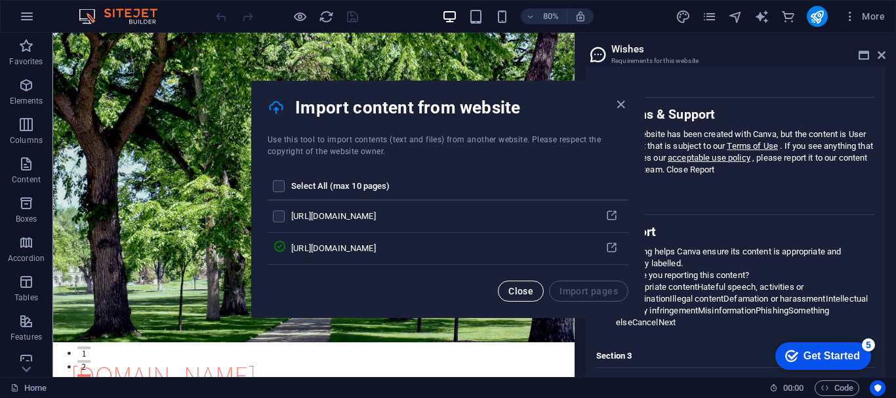
click at [528, 289] on span "Close" at bounding box center [520, 291] width 25 height 10
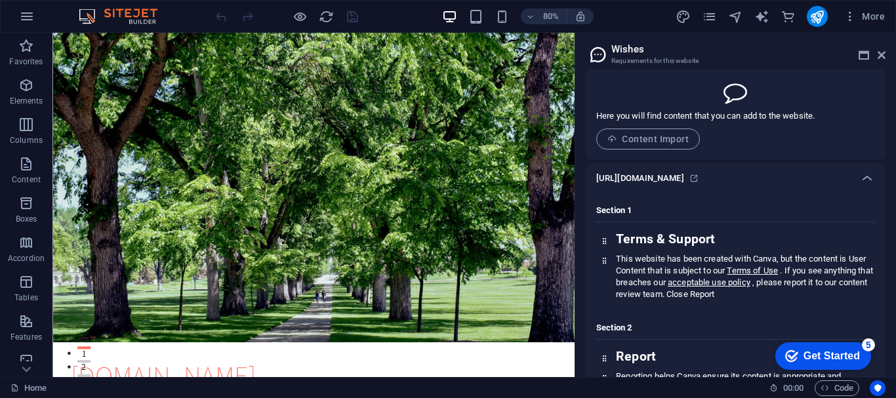
scroll to position [0, 0]
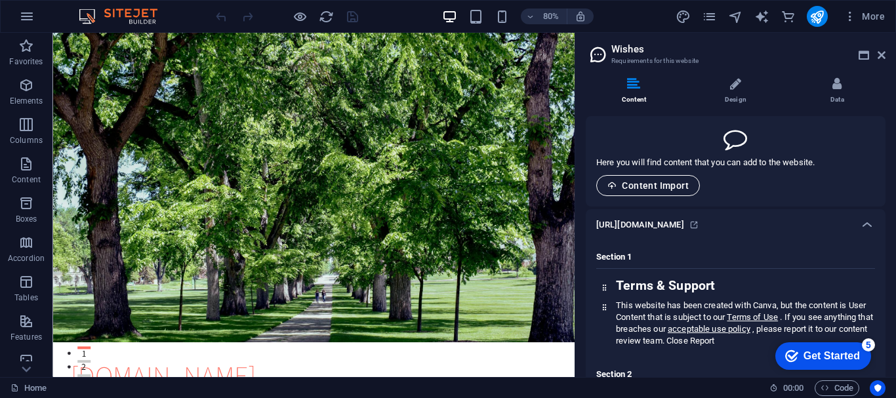
click at [660, 177] on button "Content Import" at bounding box center [648, 185] width 104 height 21
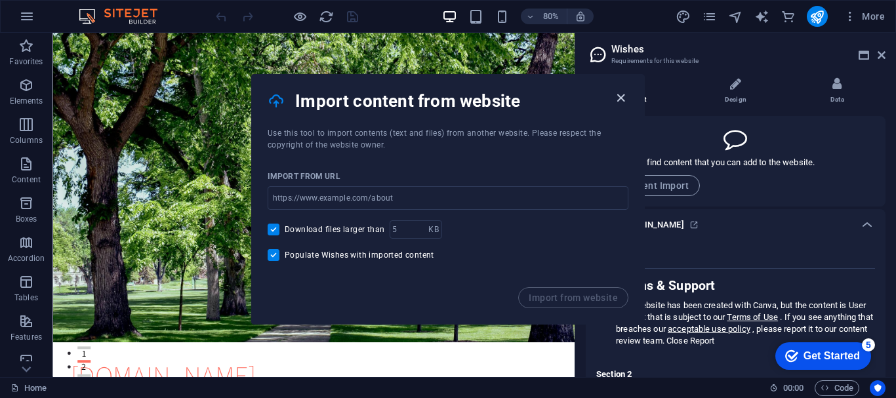
click at [618, 101] on icon "button" at bounding box center [620, 97] width 15 height 15
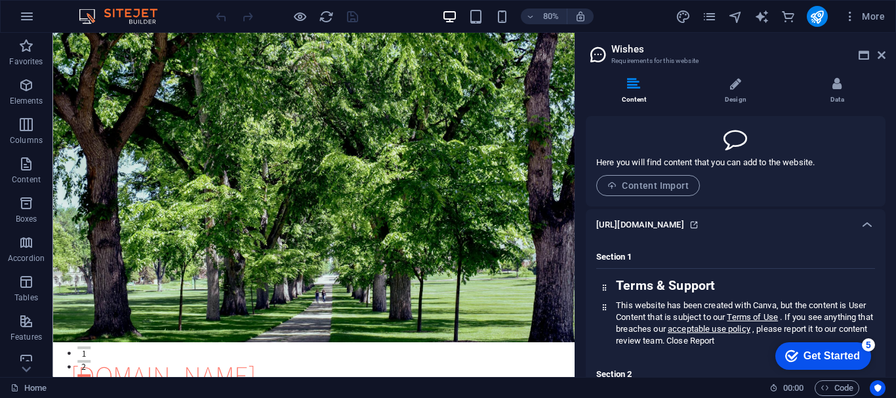
click at [698, 229] on icon at bounding box center [693, 224] width 9 height 9
